Goal: Task Accomplishment & Management: Use online tool/utility

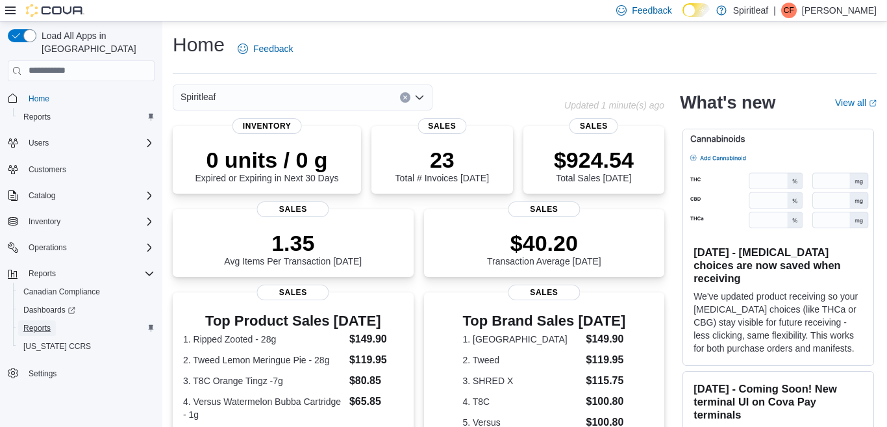
click at [33, 323] on span "Reports" at bounding box center [36, 328] width 27 height 10
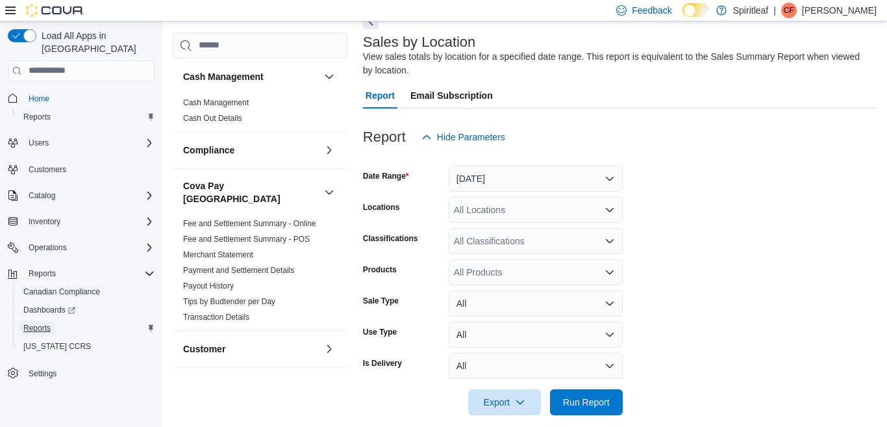
scroll to position [85, 0]
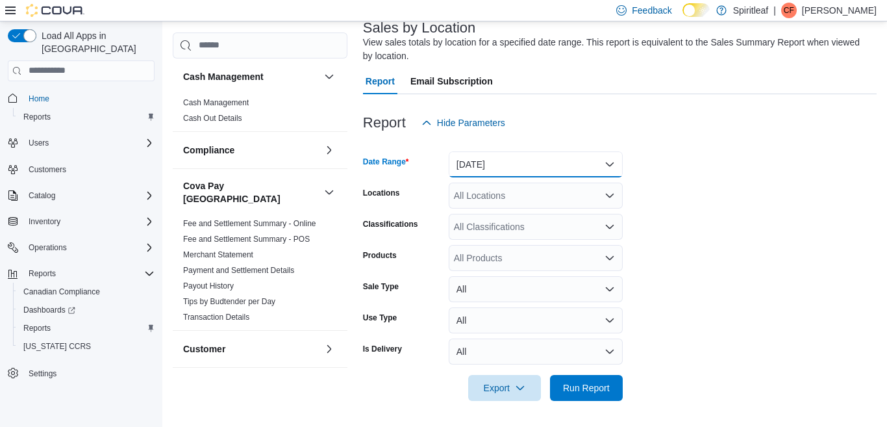
click at [609, 163] on button "Yesterday" at bounding box center [536, 164] width 174 height 26
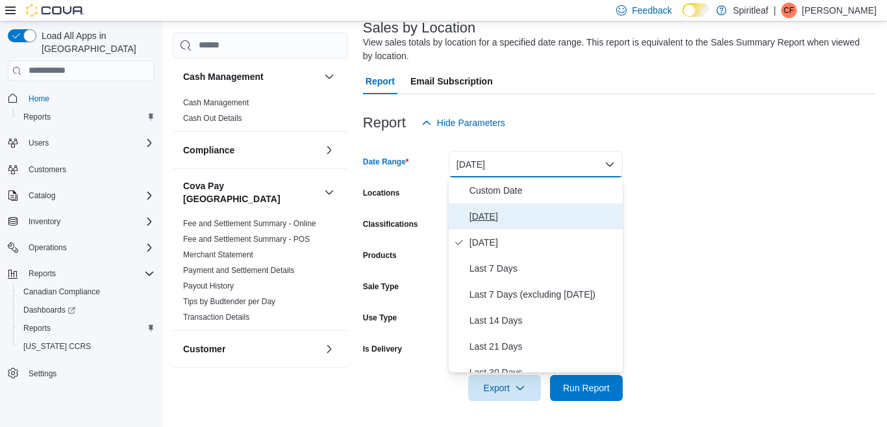
click at [487, 216] on span "Today" at bounding box center [544, 217] width 148 height 16
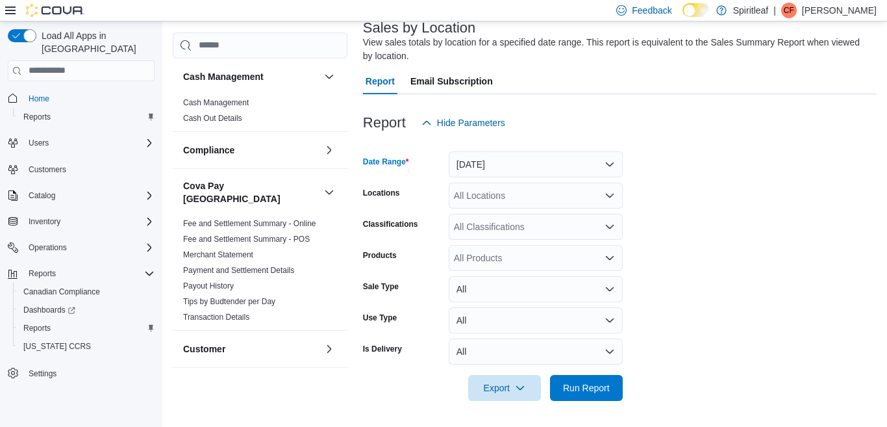
click at [499, 200] on div "All Locations" at bounding box center [536, 196] width 174 height 26
type input "***"
click at [523, 216] on span "300 - Moose Jaw" at bounding box center [531, 217] width 70 height 13
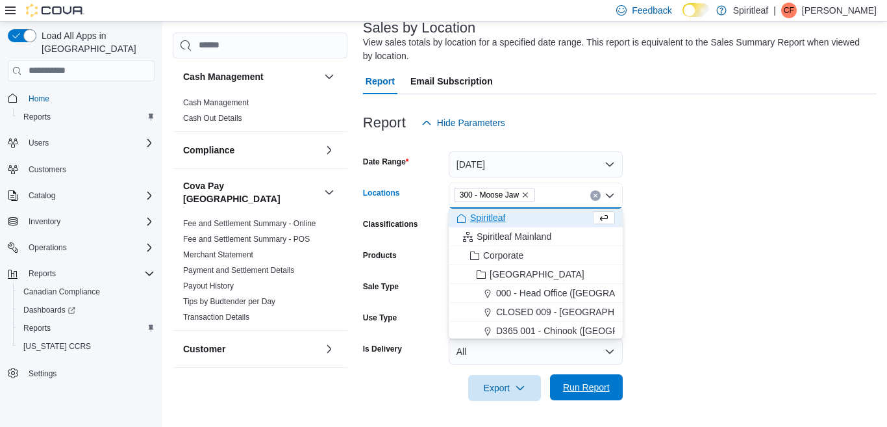
click at [580, 387] on span "Run Report" at bounding box center [586, 387] width 47 height 13
